Goal: Task Accomplishment & Management: Use online tool/utility

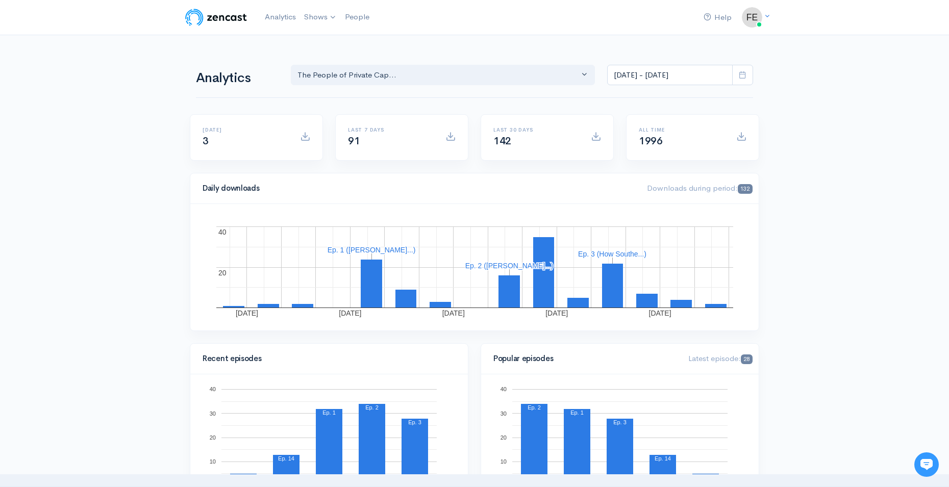
click at [744, 76] on icon at bounding box center [743, 75] width 8 height 8
click at [629, 211] on li "All time" at bounding box center [643, 208] width 71 height 16
type input "Jan 1, 2023 - Sep 15, 2025"
